Goal: Task Accomplishment & Management: Use online tool/utility

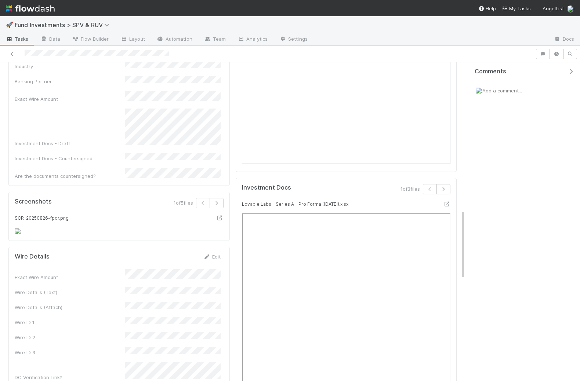
scroll to position [643, 0]
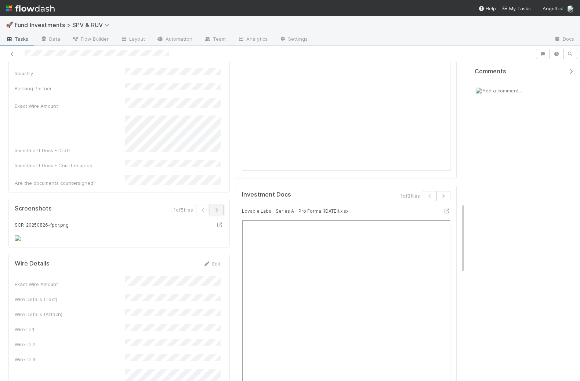
click at [218, 208] on icon "button" at bounding box center [216, 210] width 7 height 4
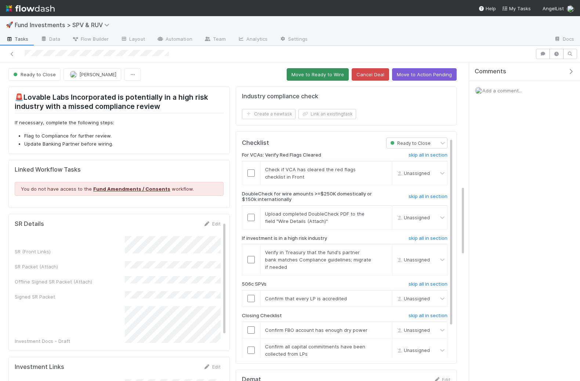
scroll to position [564, 0]
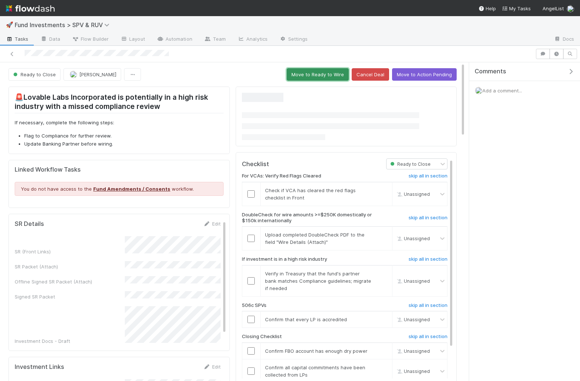
click at [310, 72] on button "Move to Ready to Wire" at bounding box center [318, 74] width 62 height 12
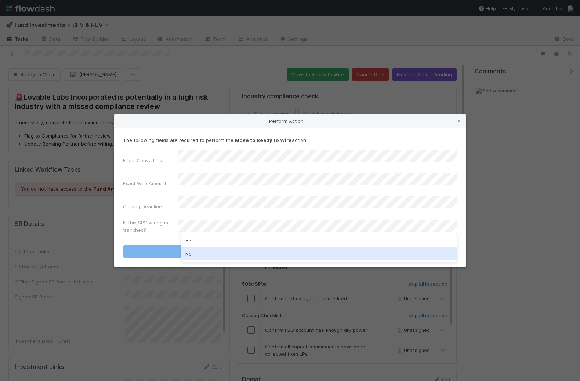
click at [218, 253] on div "No" at bounding box center [319, 253] width 276 height 13
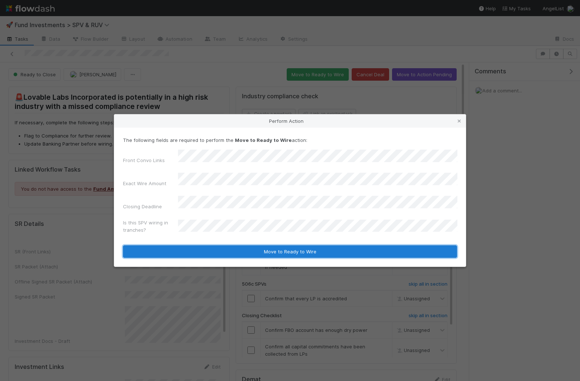
click at [223, 247] on button "Move to Ready to Wire" at bounding box center [290, 252] width 334 height 12
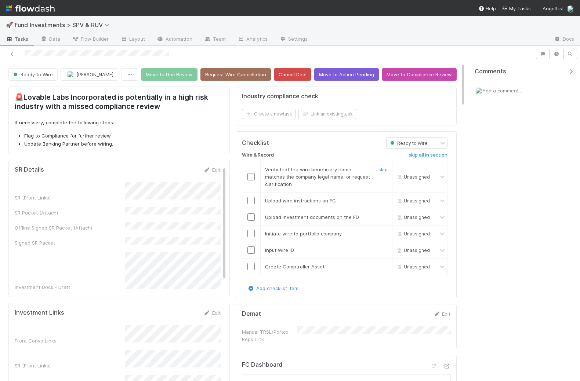
click at [254, 173] on input "checkbox" at bounding box center [250, 176] width 7 height 7
click at [254, 197] on input "checkbox" at bounding box center [250, 200] width 7 height 7
click at [252, 216] on input "checkbox" at bounding box center [250, 217] width 7 height 7
checkbox input "true"
click at [250, 230] on input "checkbox" at bounding box center [250, 233] width 7 height 7
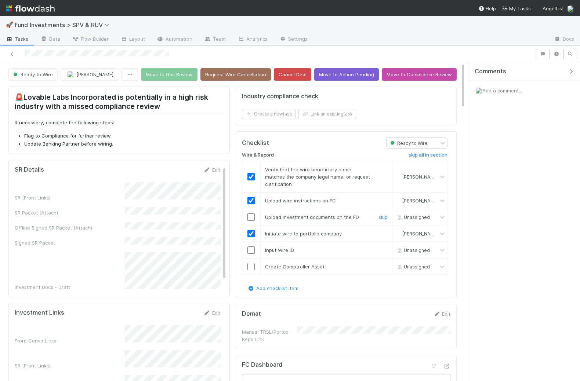
click at [251, 214] on input "checkbox" at bounding box center [250, 217] width 7 height 7
click at [251, 247] on input "checkbox" at bounding box center [250, 250] width 7 height 7
click at [250, 264] on input "checkbox" at bounding box center [250, 266] width 7 height 7
checkbox input "true"
click at [183, 77] on button "Move to Doc Review" at bounding box center [169, 74] width 57 height 12
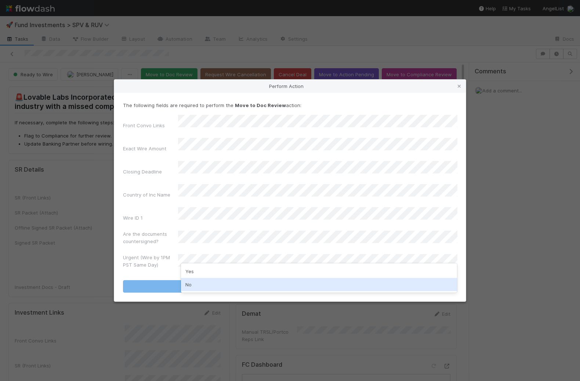
click at [204, 284] on div "No" at bounding box center [319, 284] width 276 height 13
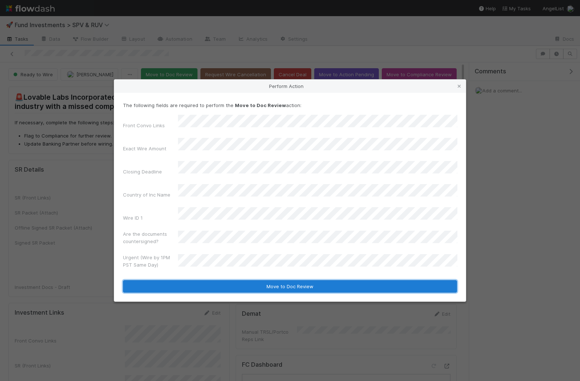
click at [225, 280] on button "Move to Doc Review" at bounding box center [290, 286] width 334 height 12
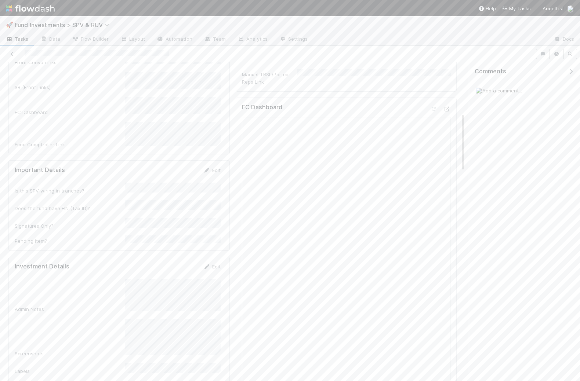
scroll to position [332, 0]
